Goal: Information Seeking & Learning: Learn about a topic

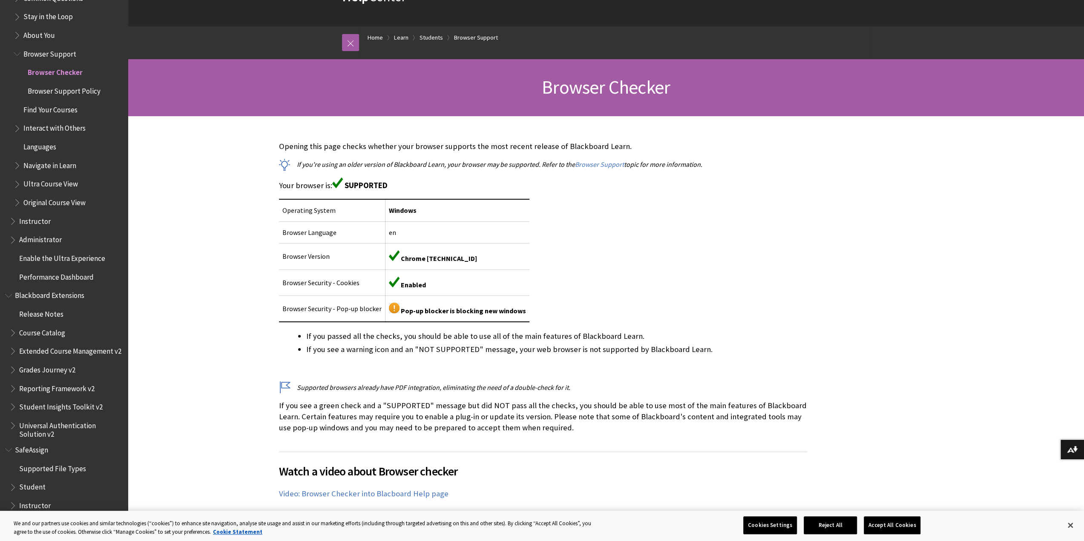
scroll to position [85, 0]
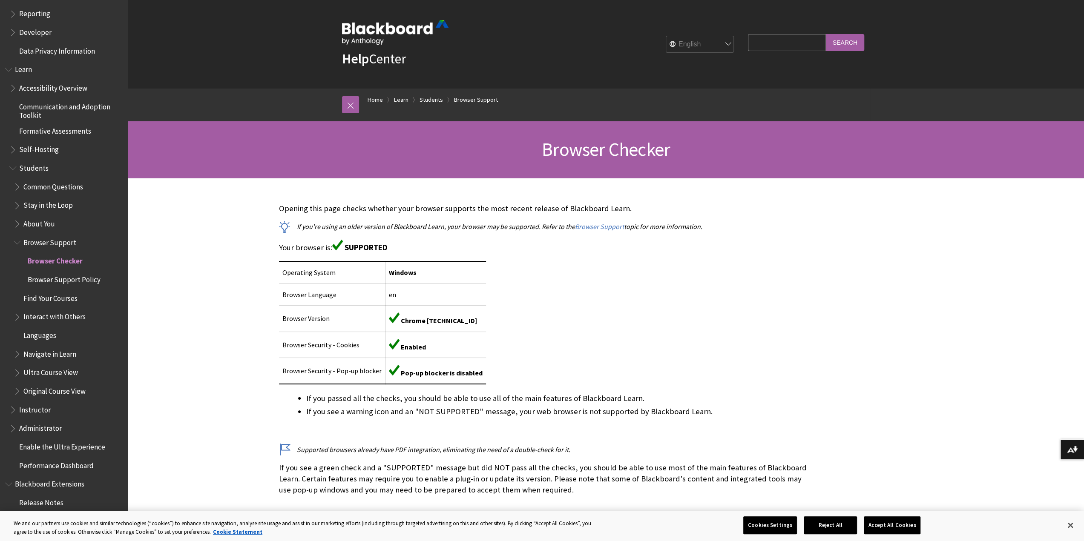
scroll to position [653, 0]
click at [54, 319] on span "Find Your Courses" at bounding box center [50, 317] width 54 height 12
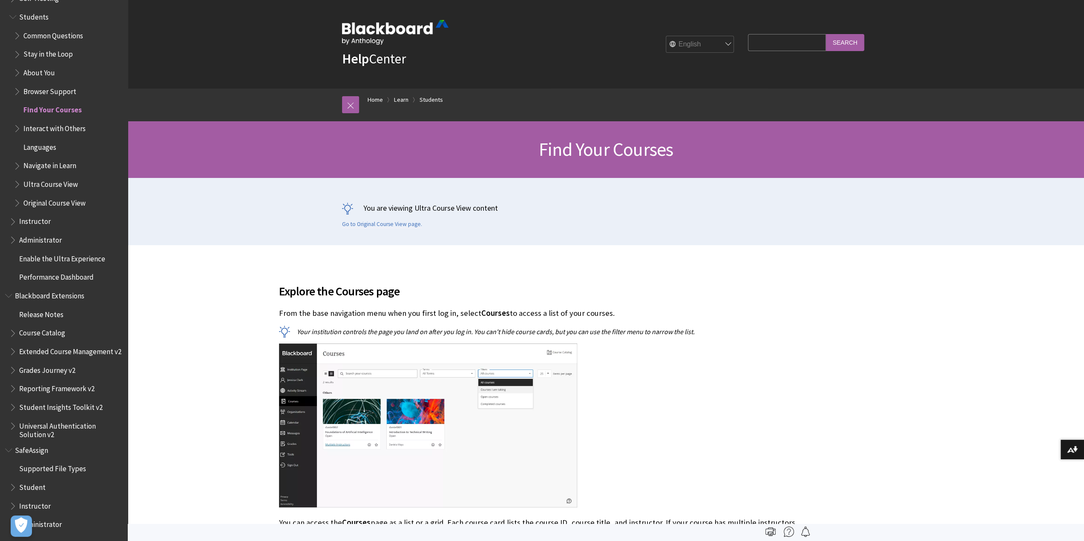
click at [781, 43] on input "Search Query" at bounding box center [787, 42] width 78 height 17
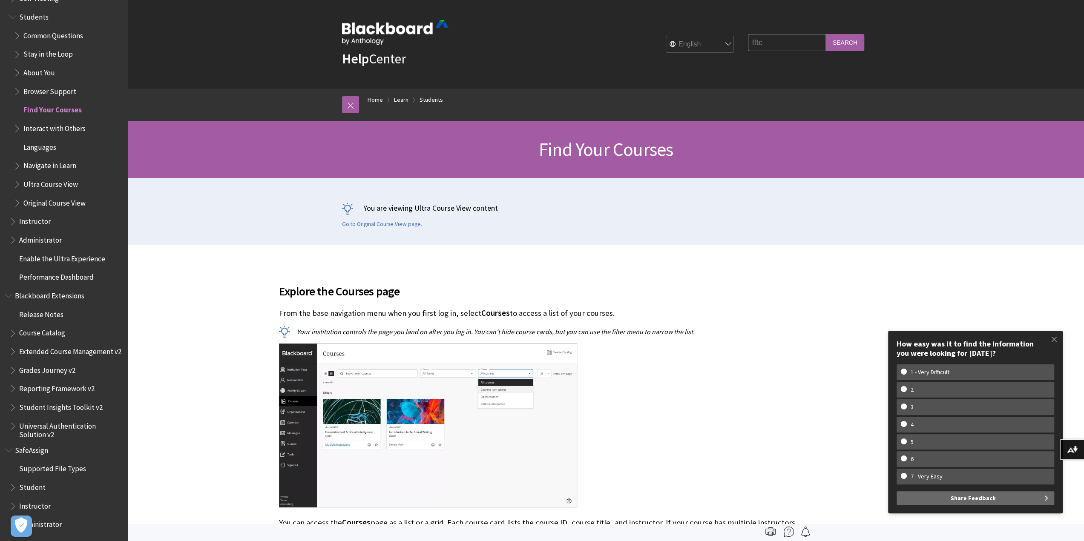
type input "fftc"
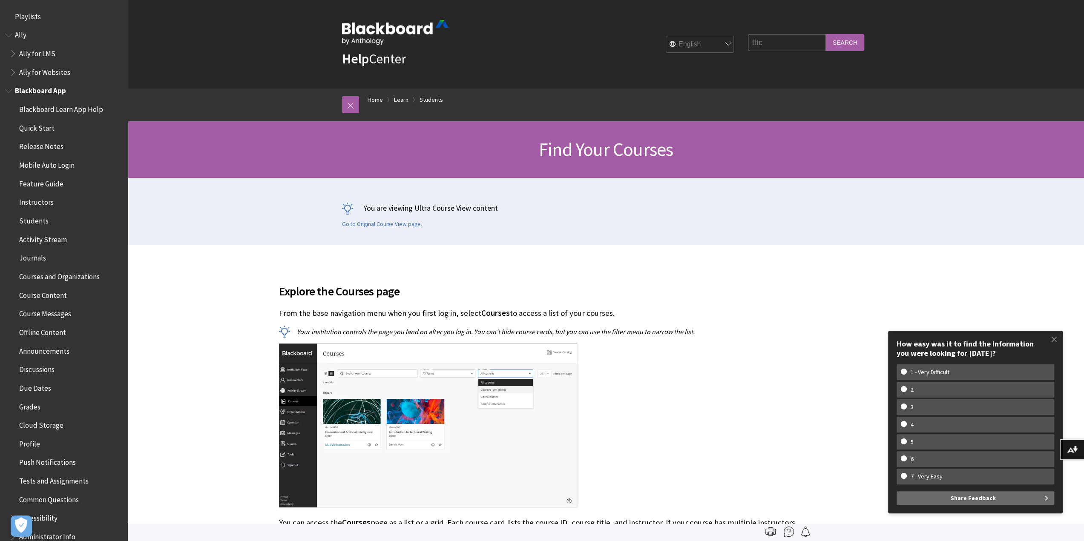
click at [12, 89] on span "Book outline for Blackboard App Help" at bounding box center [9, 89] width 9 height 11
